Goal: Check status: Check status

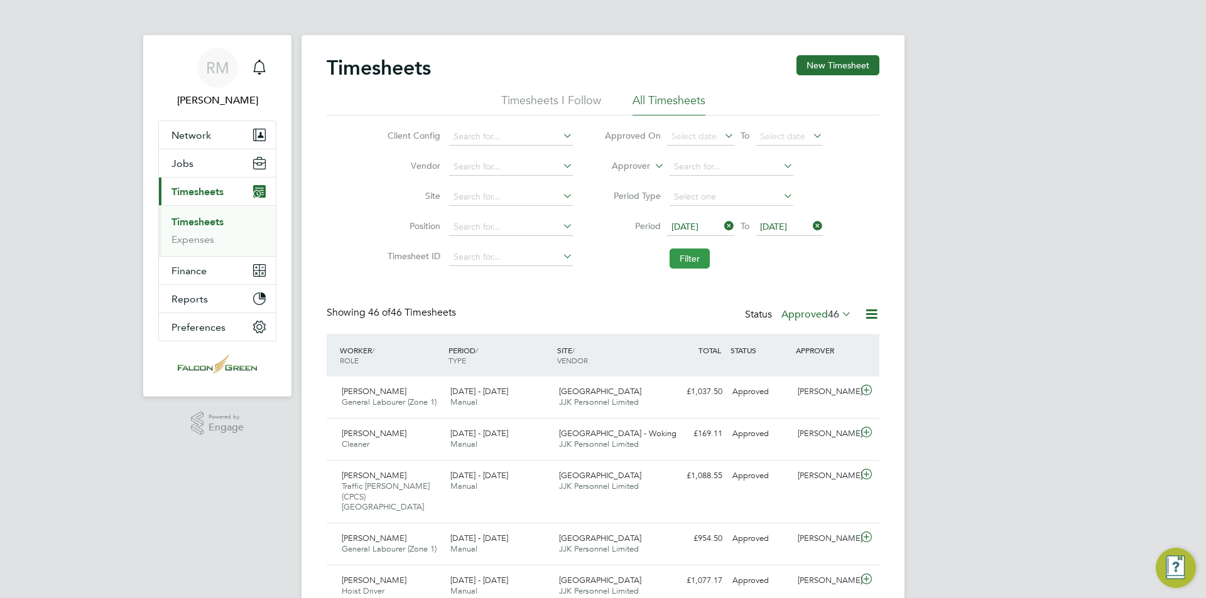
click at [677, 256] on button "Filter" at bounding box center [689, 259] width 40 height 20
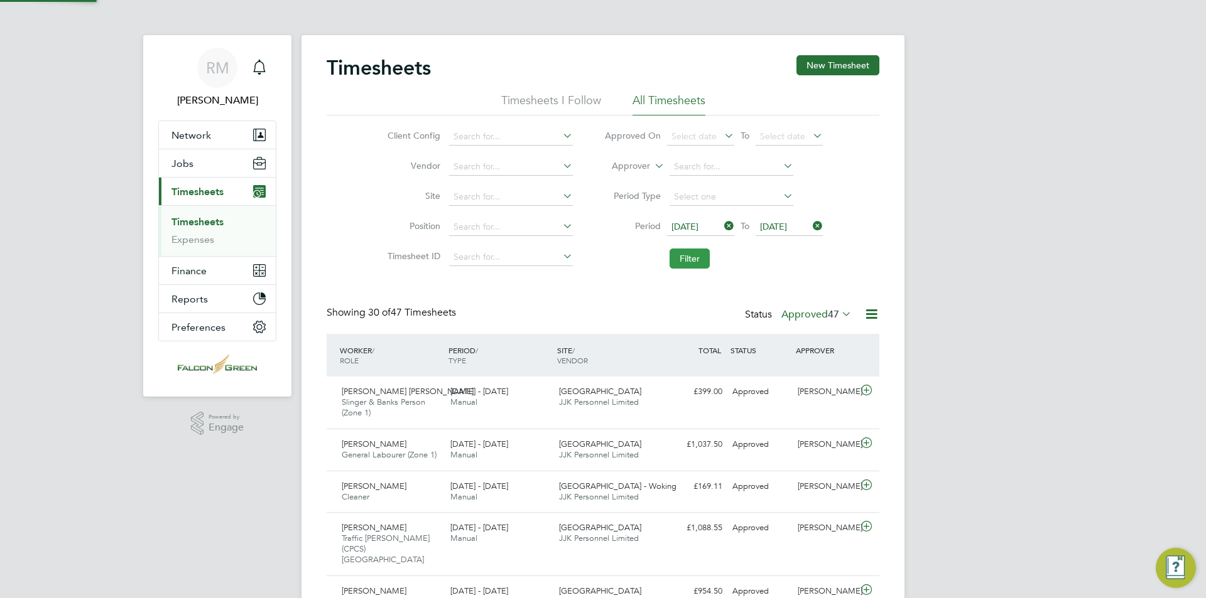
scroll to position [32, 109]
click at [529, 399] on div "[DATE] - [DATE] Manual" at bounding box center [499, 397] width 109 height 31
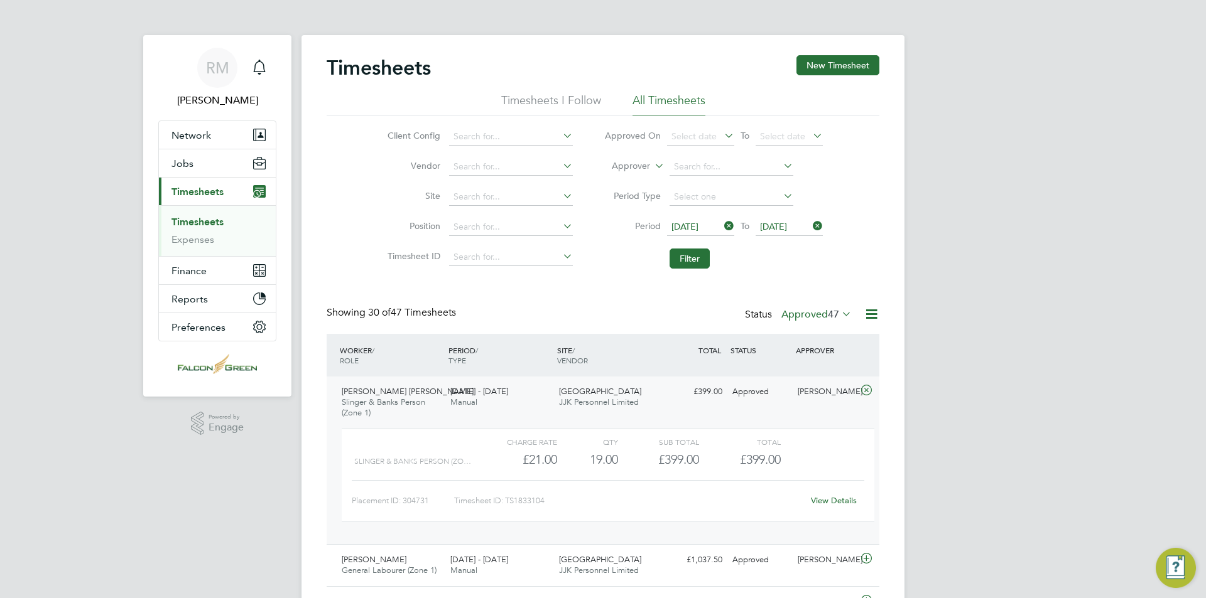
click at [543, 392] on div "[DATE] - [DATE] Manual" at bounding box center [499, 397] width 109 height 31
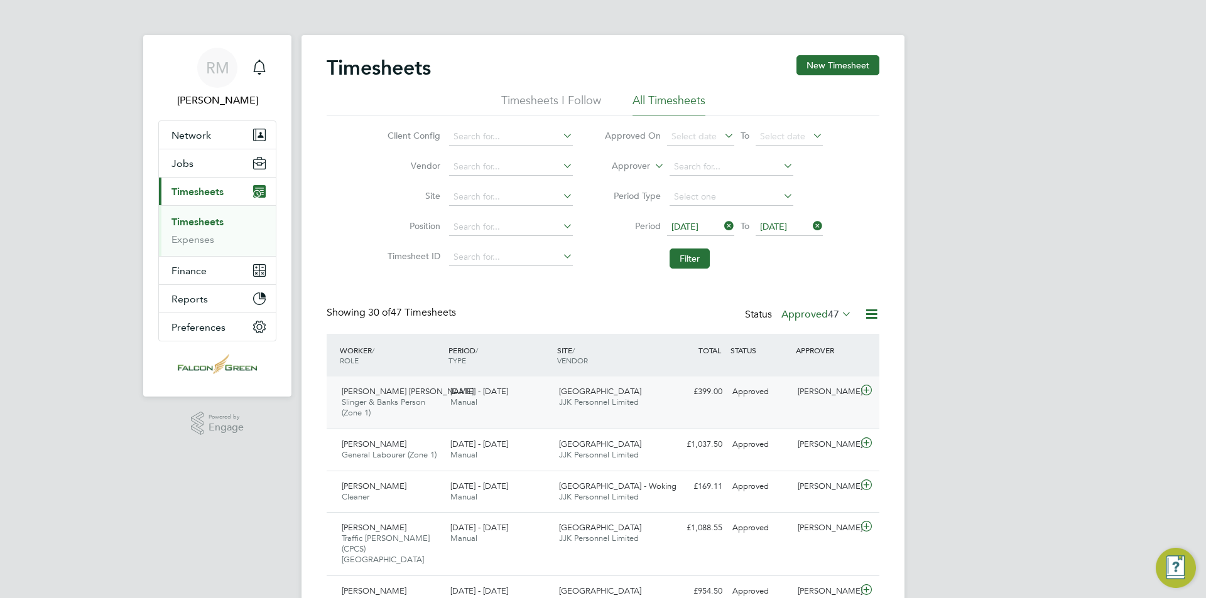
click at [714, 378] on div "[PERSON_NAME] [PERSON_NAME] & Banks Person (Zone 1) [DATE] - [DATE] [DATE] - [D…" at bounding box center [603, 403] width 553 height 52
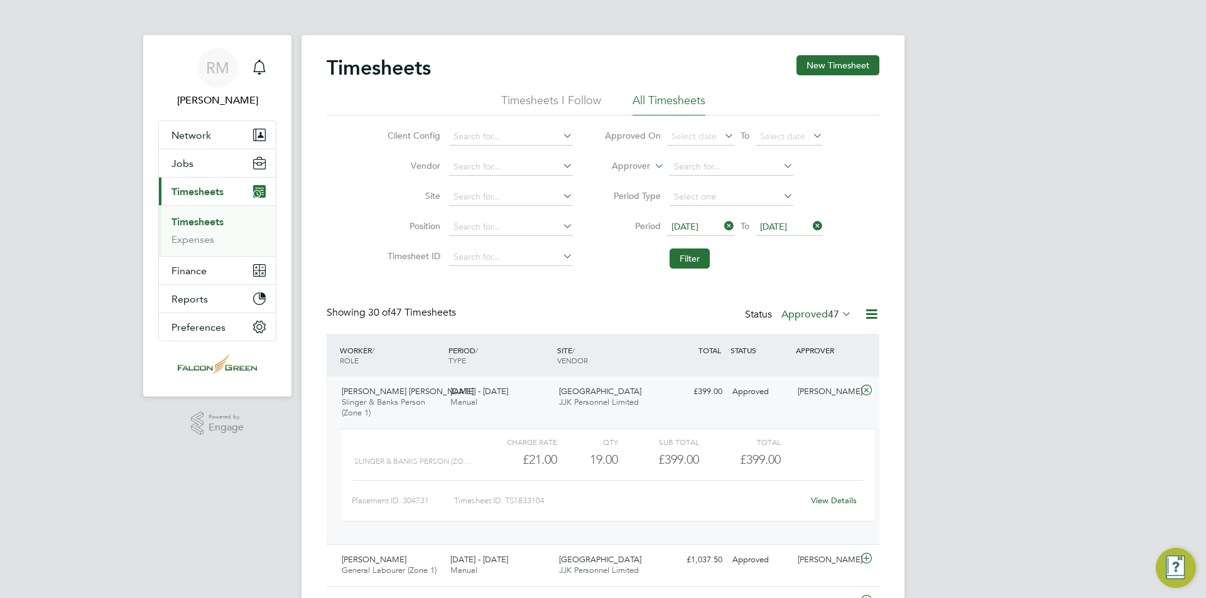
click at [844, 505] on link "View Details" at bounding box center [834, 500] width 46 height 11
click at [700, 267] on button "Filter" at bounding box center [689, 259] width 40 height 20
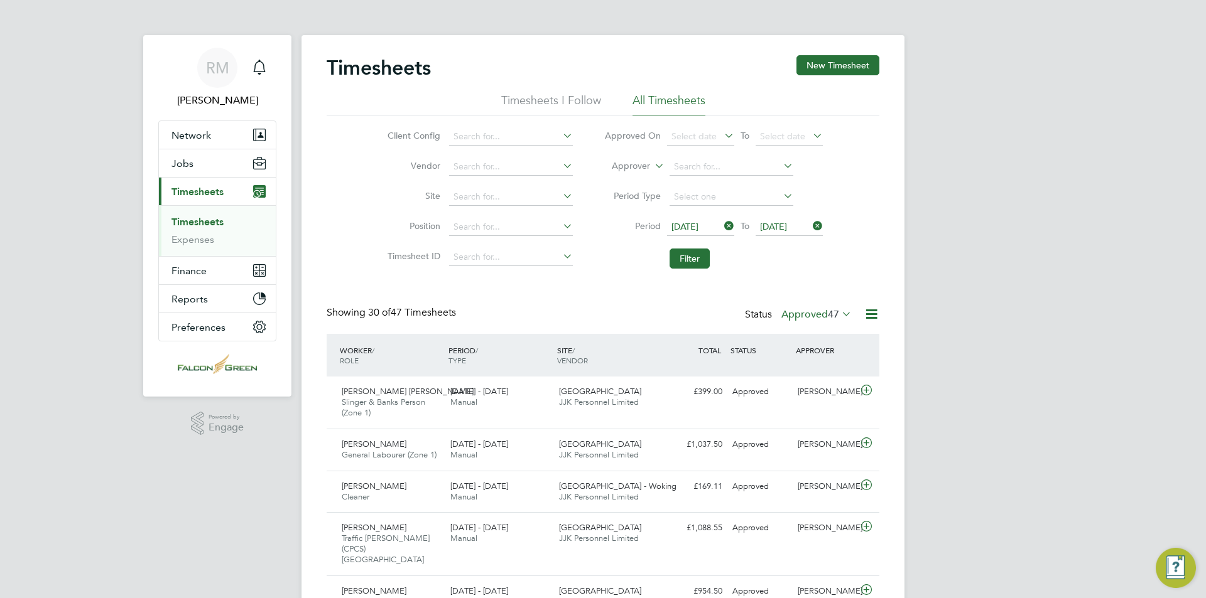
click at [839, 316] on icon at bounding box center [839, 314] width 0 height 18
click at [826, 378] on li "Submitted" at bounding box center [809, 373] width 58 height 18
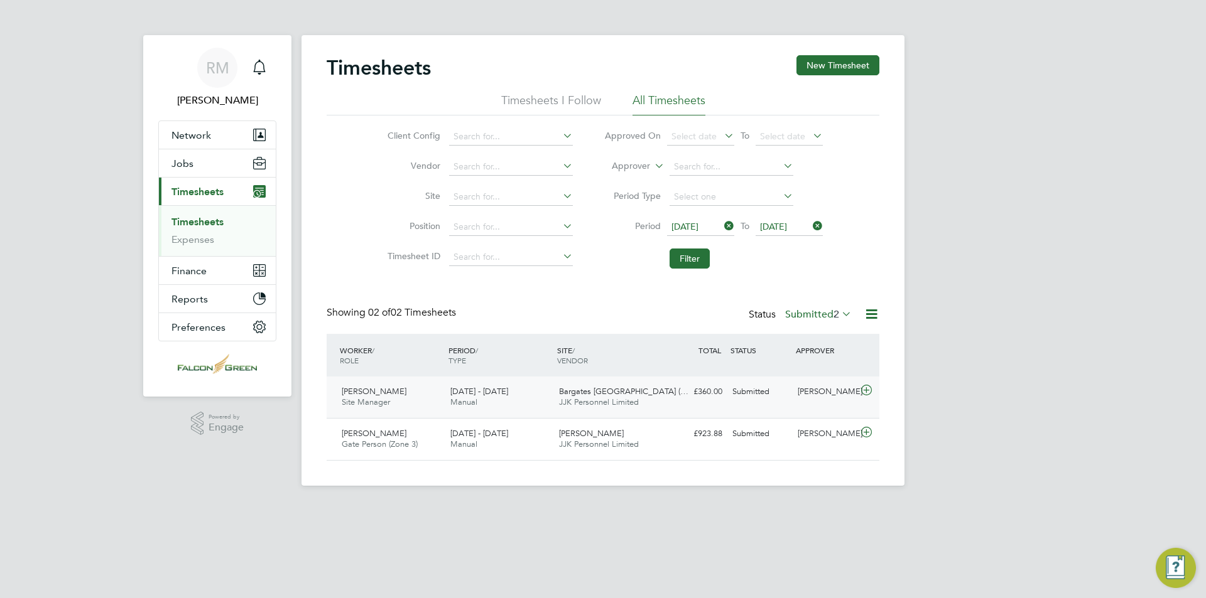
click at [626, 389] on span "Bargates [GEOGRAPHIC_DATA] (…" at bounding box center [623, 391] width 129 height 11
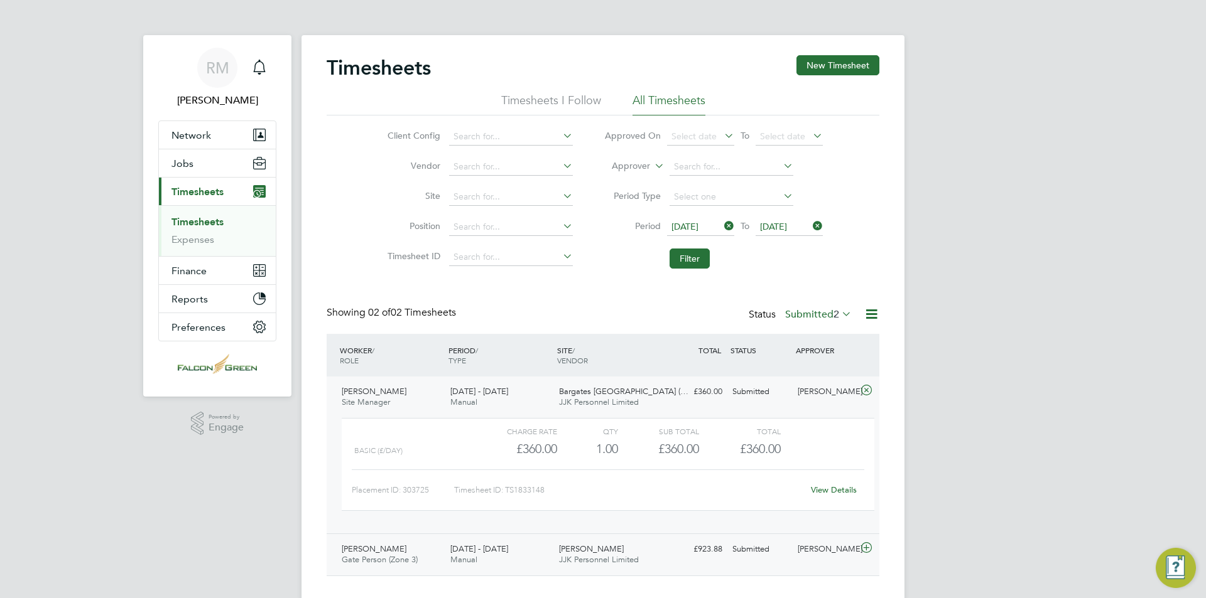
click at [643, 553] on div "[PERSON_NAME] JJK Personnel Limited" at bounding box center [608, 554] width 109 height 31
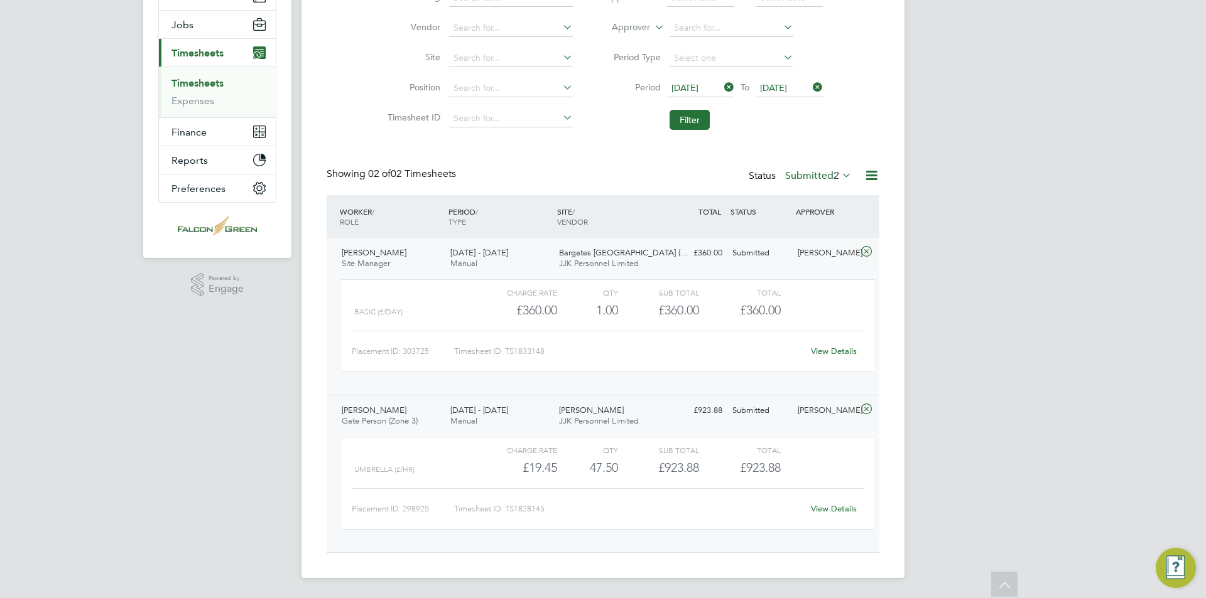
click at [676, 249] on div "£360.00 Submitted" at bounding box center [694, 253] width 65 height 21
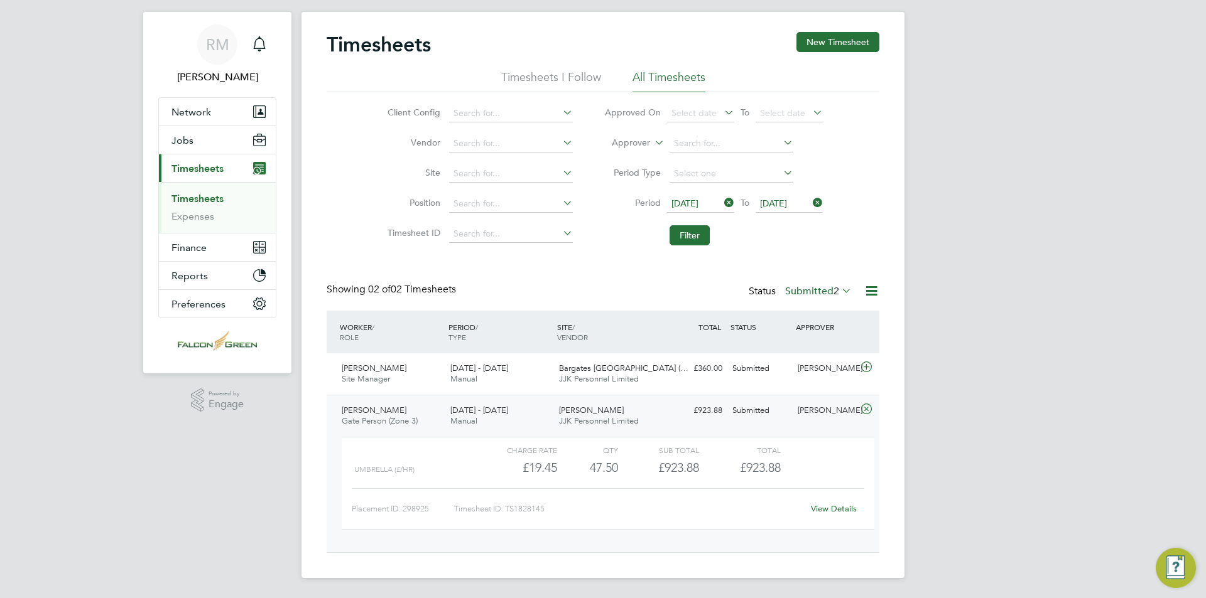
click at [659, 415] on div "[PERSON_NAME] JJK Personnel Limited" at bounding box center [608, 416] width 109 height 31
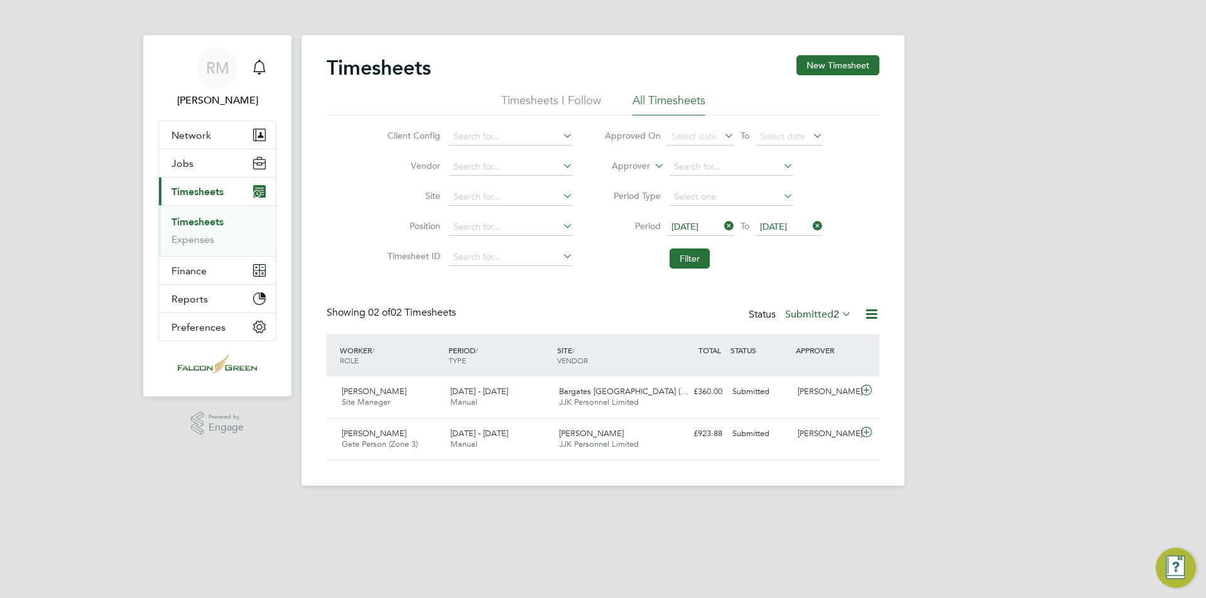
click at [814, 320] on label "Submitted 2" at bounding box center [818, 314] width 67 height 13
click at [686, 285] on div "Timesheets New Timesheet Timesheets I Follow All Timesheets Client Config Vendo…" at bounding box center [603, 258] width 553 height 406
click at [818, 311] on label "Submitted 2" at bounding box center [818, 314] width 67 height 13
click at [812, 392] on li "Approved" at bounding box center [811, 390] width 58 height 18
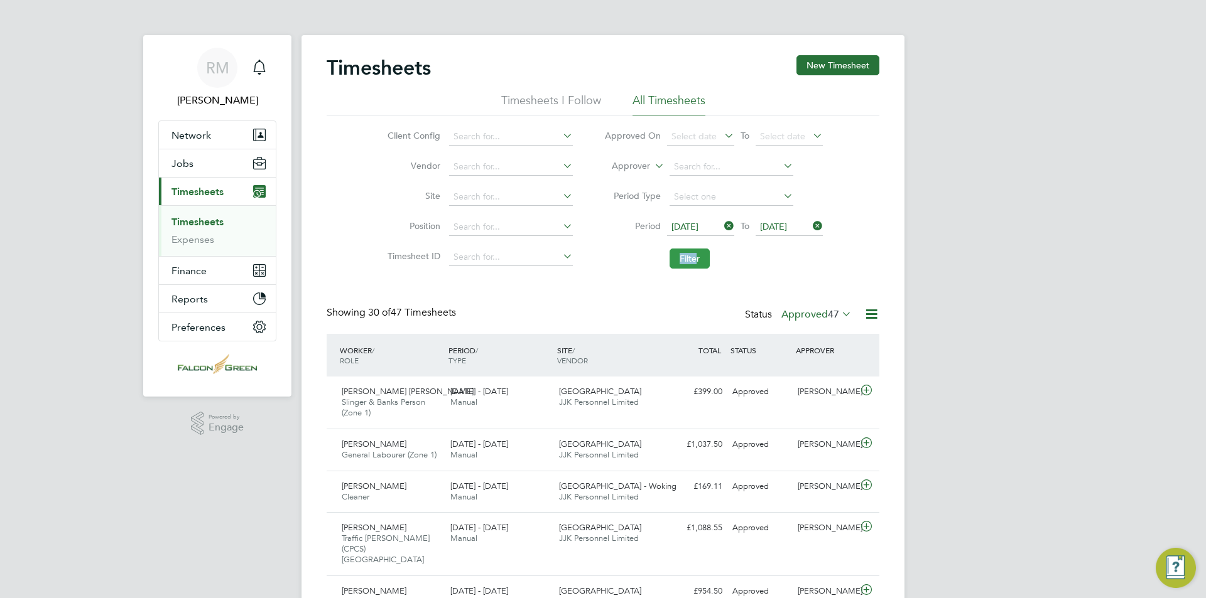
click at [697, 254] on li "Filter" at bounding box center [713, 258] width 250 height 33
click at [697, 254] on button "Filter" at bounding box center [689, 259] width 40 height 20
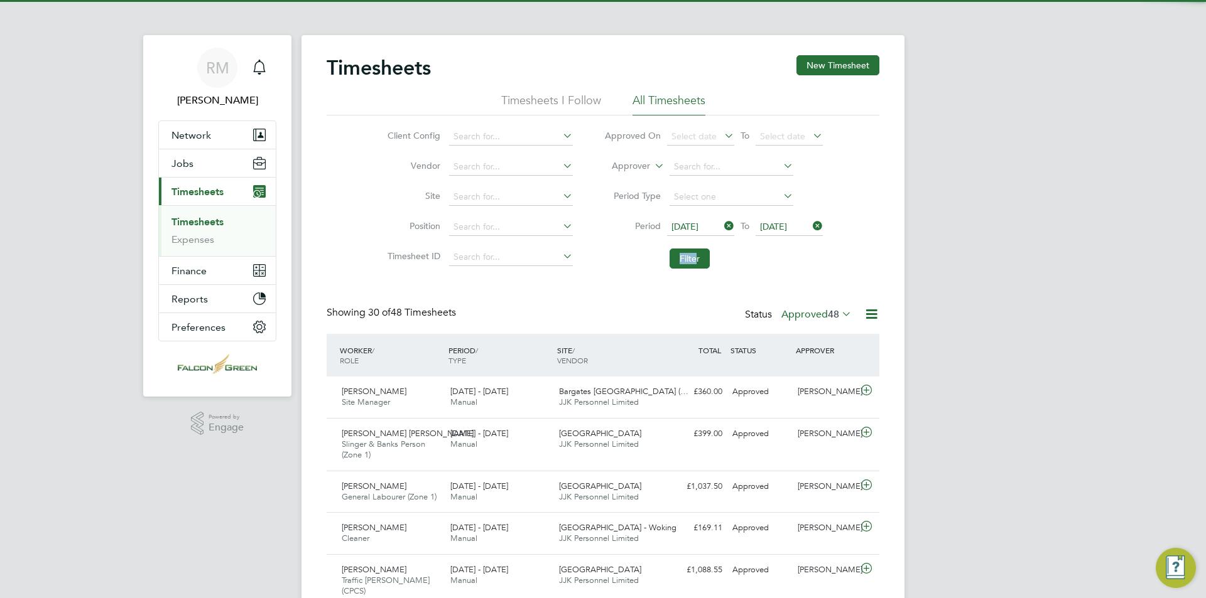
click at [824, 315] on label "Approved 48" at bounding box center [816, 314] width 70 height 13
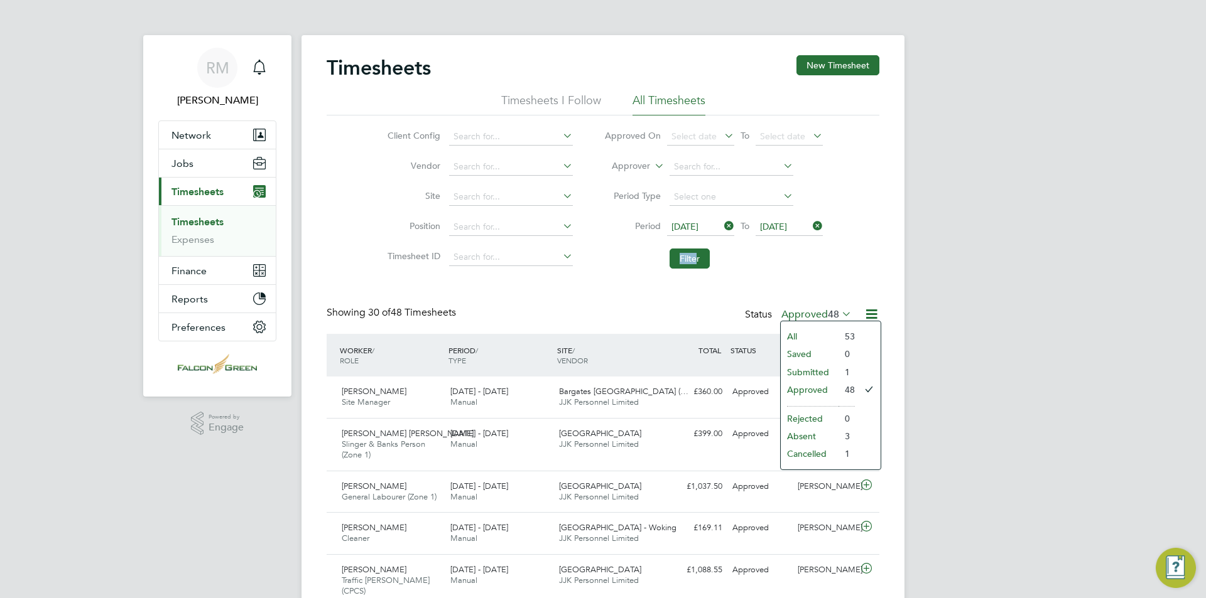
click at [804, 372] on li "Submitted" at bounding box center [809, 373] width 58 height 18
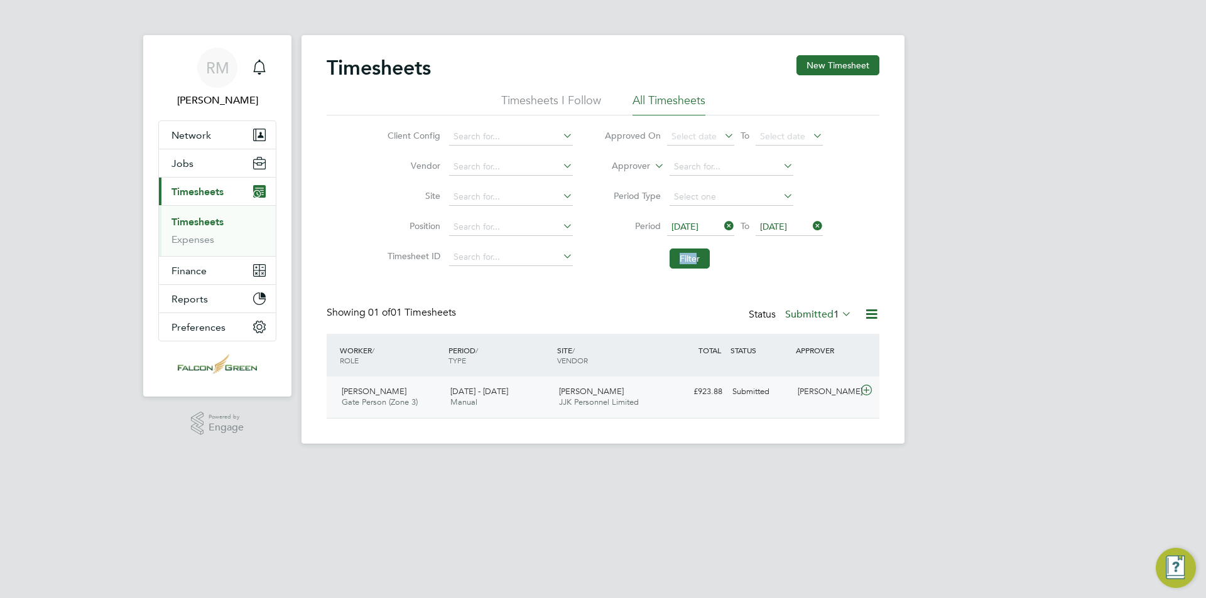
click at [662, 396] on div "£923.88 Submitted" at bounding box center [694, 392] width 65 height 21
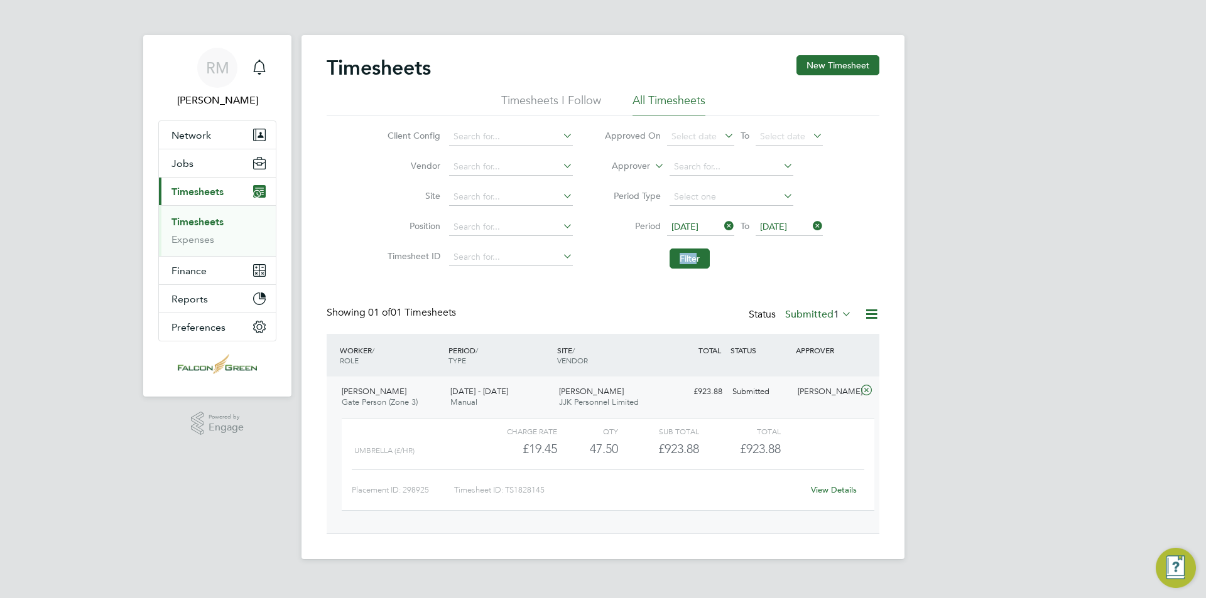
click at [808, 315] on label "Submitted 1" at bounding box center [818, 314] width 67 height 13
click at [821, 391] on li "Approved" at bounding box center [811, 390] width 58 height 18
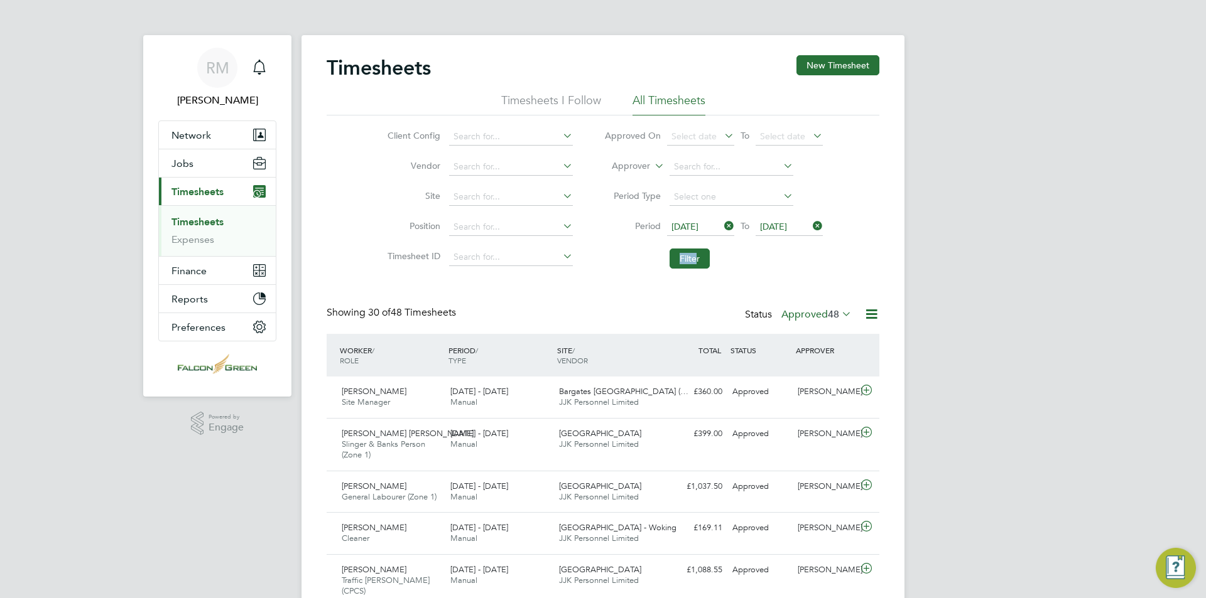
click at [819, 316] on label "Approved 48" at bounding box center [816, 314] width 70 height 13
click at [698, 311] on div "Showing 30 of 48 Timesheets Status Approved 48" at bounding box center [603, 320] width 553 height 28
